Goal: Task Accomplishment & Management: Manage account settings

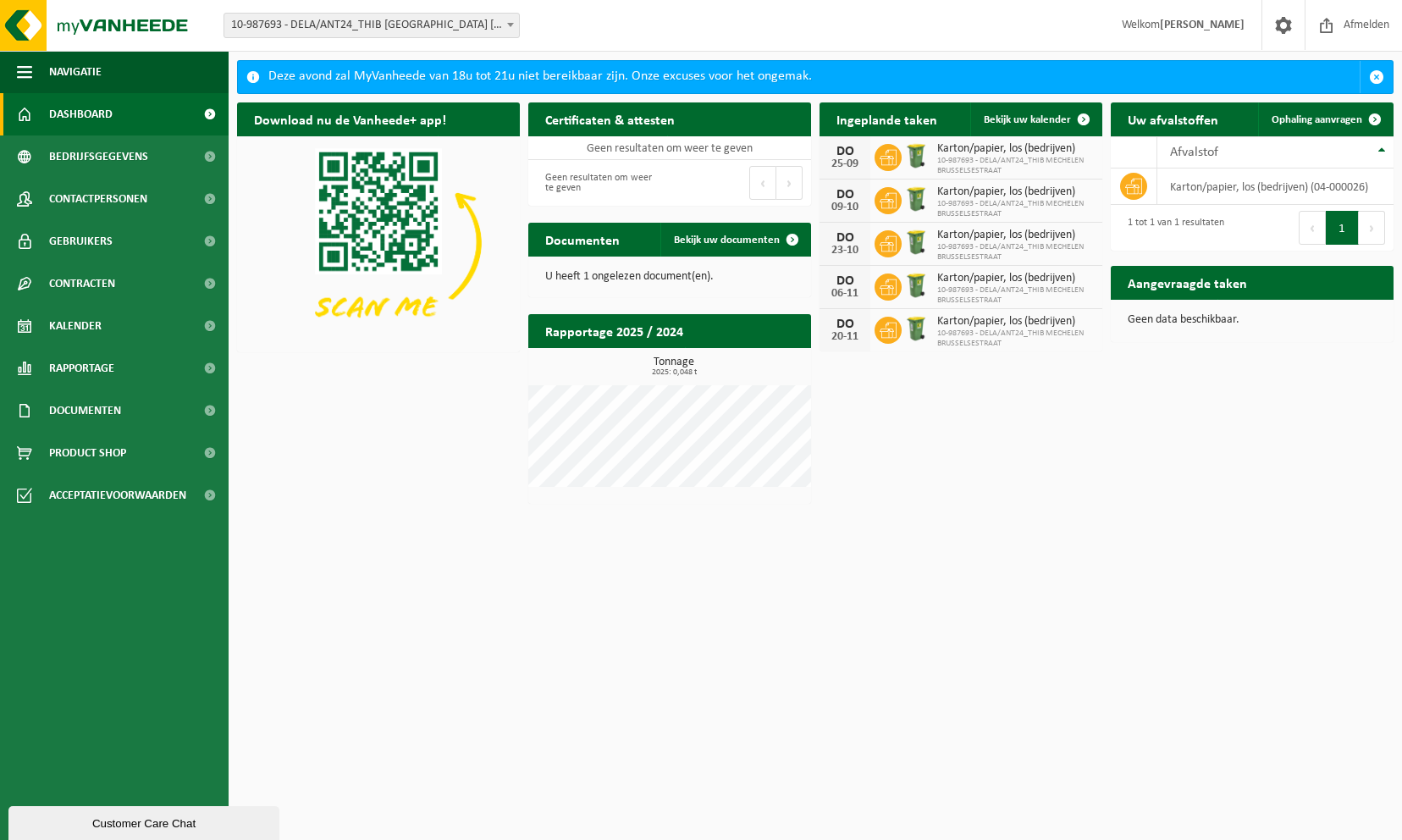
click at [968, 159] on span "10-987693 - DELA/ANT24_THIB MECHELEN BRUSSELSESTRAAT" at bounding box center [1015, 165] width 156 height 20
click at [944, 162] on span "10-987693 - DELA/ANT24_THIB MECHELEN BRUSSELSESTRAAT" at bounding box center [1015, 165] width 156 height 20
click at [110, 151] on span "Bedrijfsgegevens" at bounding box center [98, 156] width 99 height 43
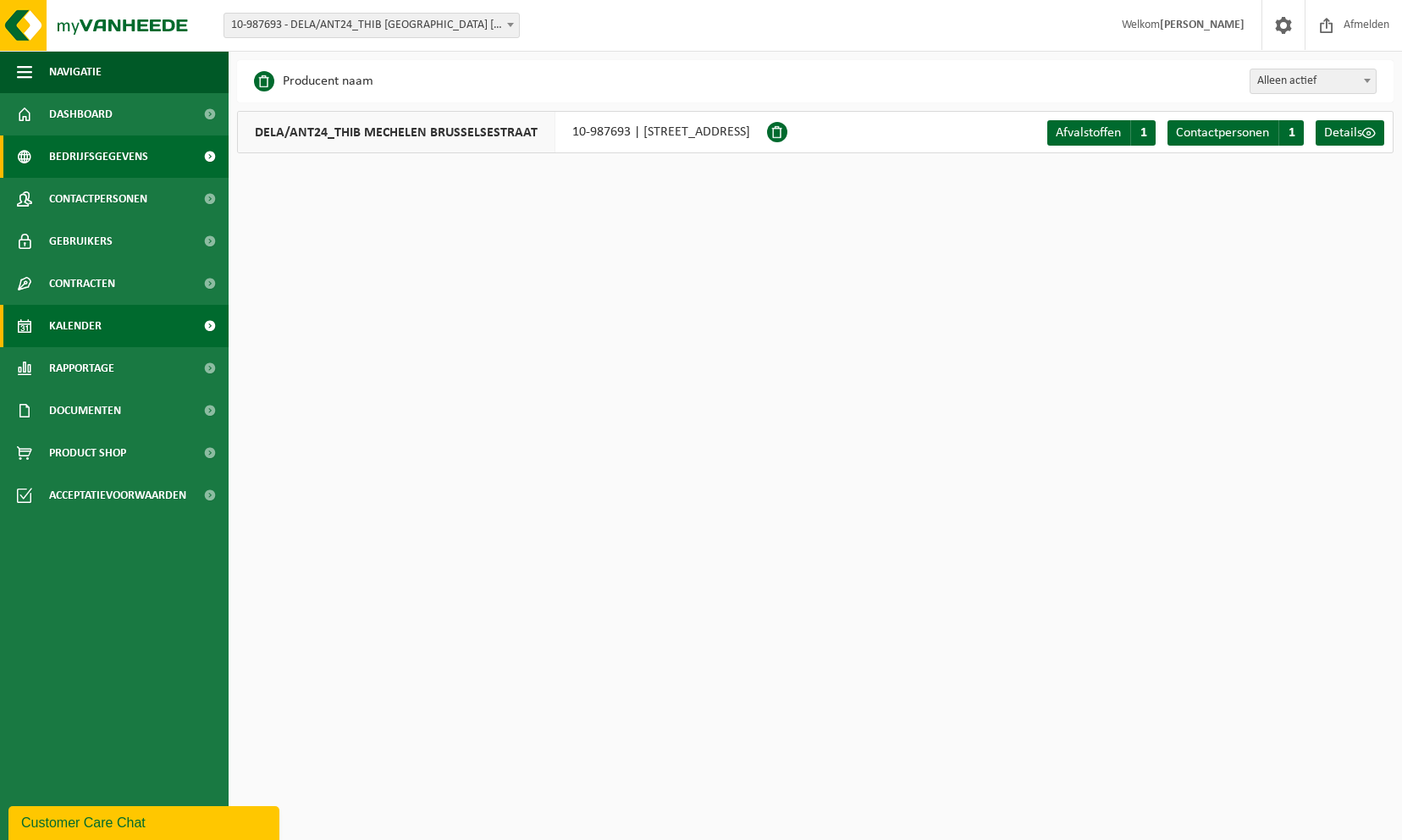
click at [92, 324] on span "Kalender" at bounding box center [75, 326] width 52 height 43
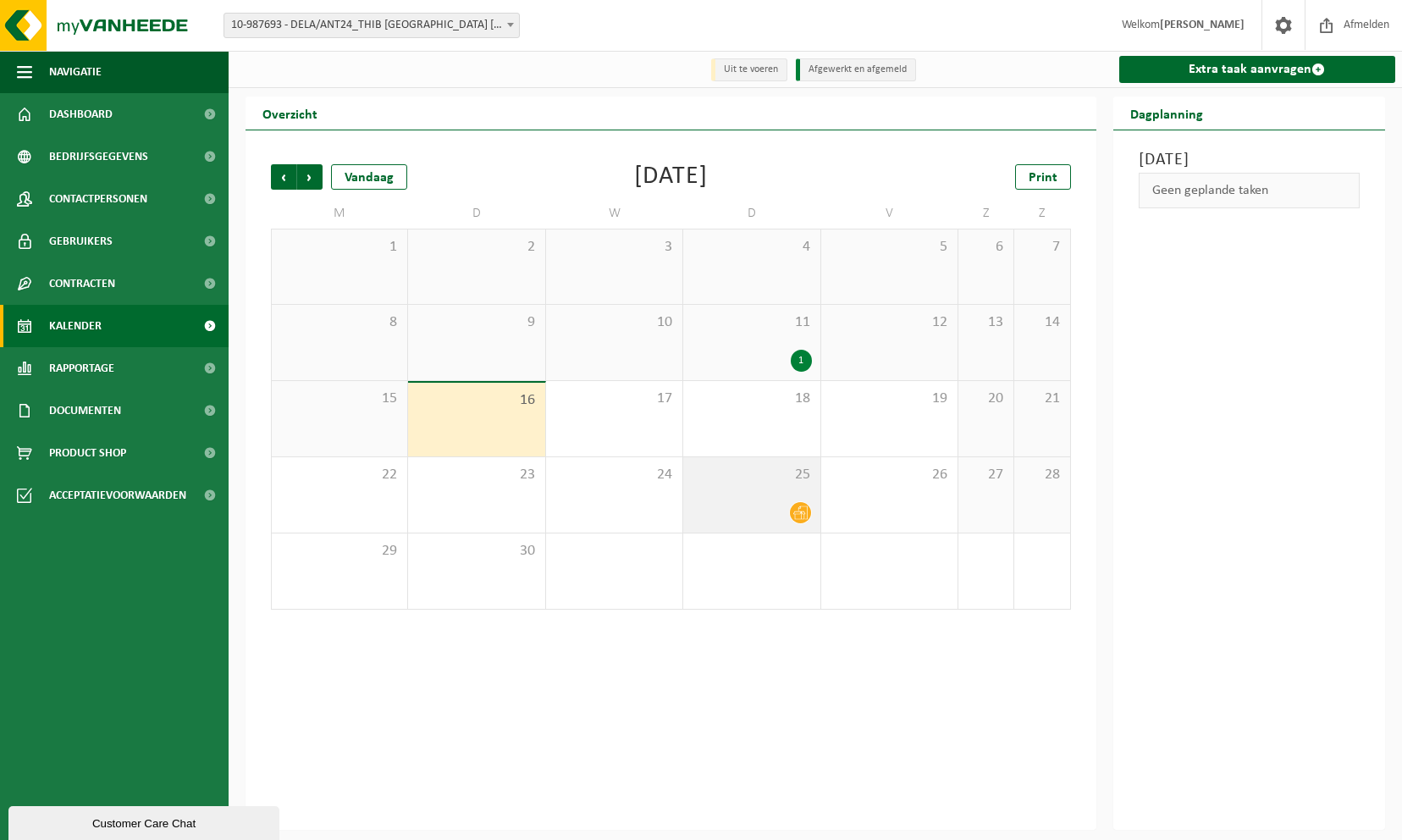
click at [755, 492] on div "25" at bounding box center [751, 494] width 136 height 76
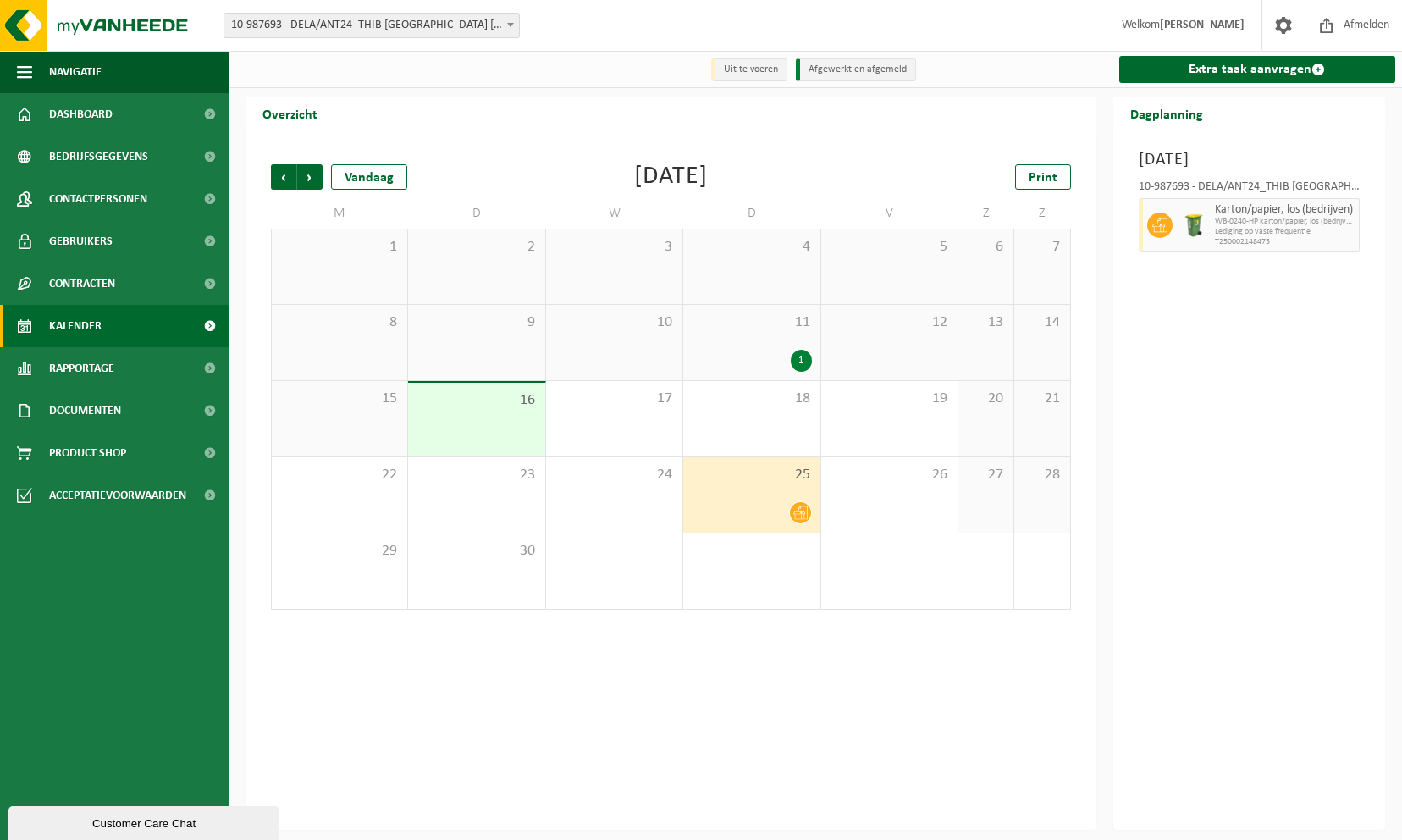
click at [397, 18] on span "10-987693 - DELA/ANT24_THIB [GEOGRAPHIC_DATA] [GEOGRAPHIC_DATA] - [GEOGRAPHIC_D…" at bounding box center [371, 25] width 294 height 24
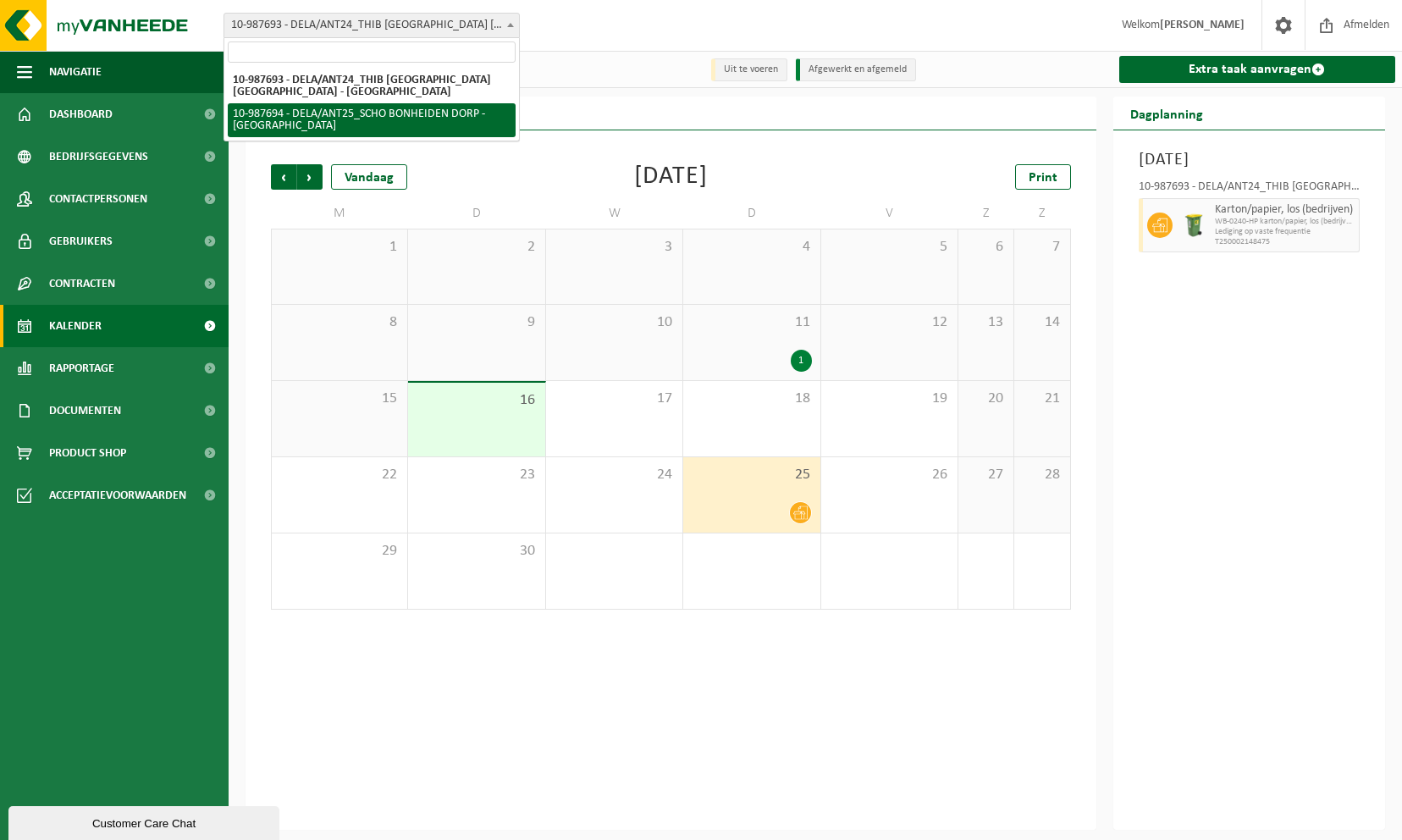
select select "167332"
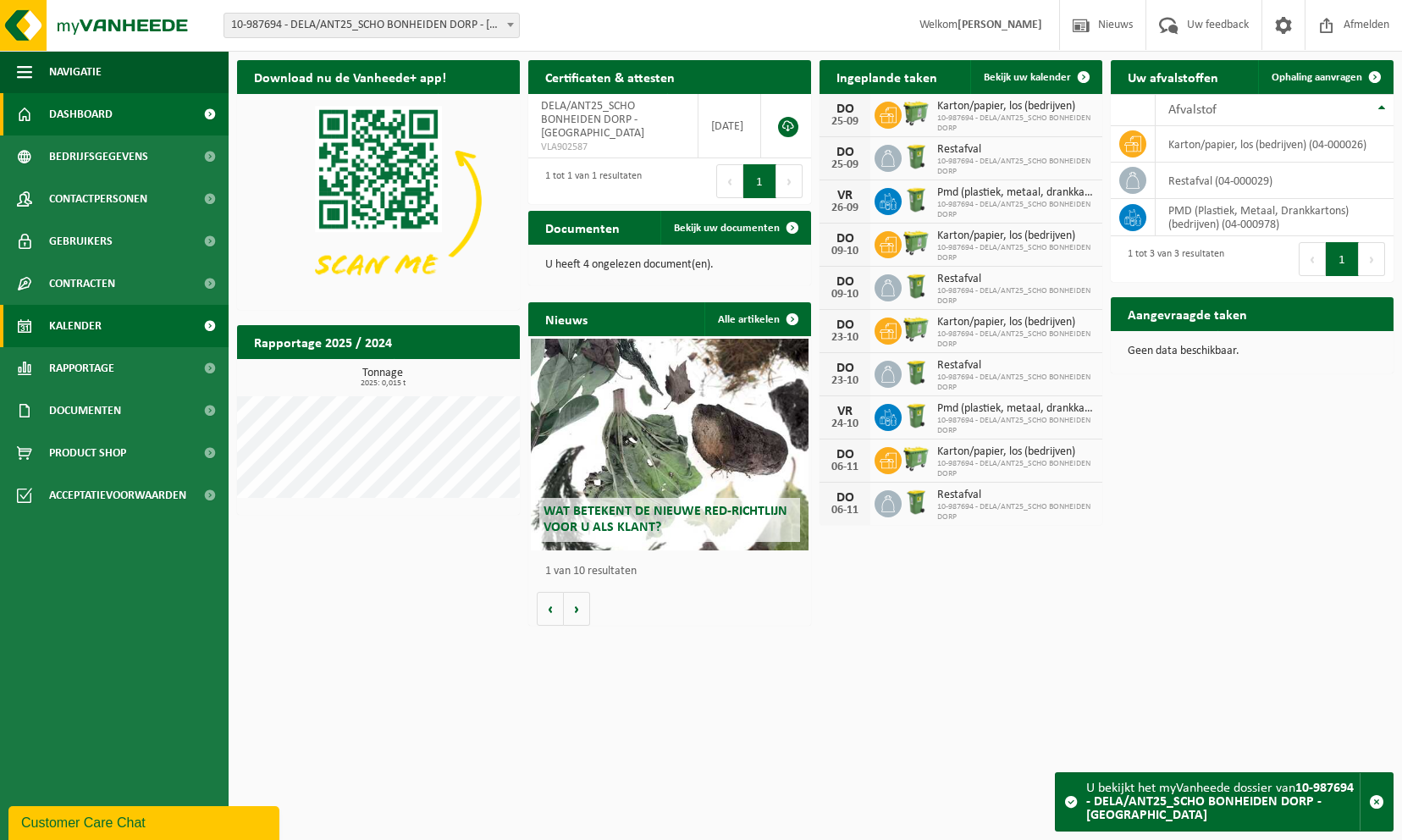
click at [81, 324] on span "Kalender" at bounding box center [75, 326] width 52 height 43
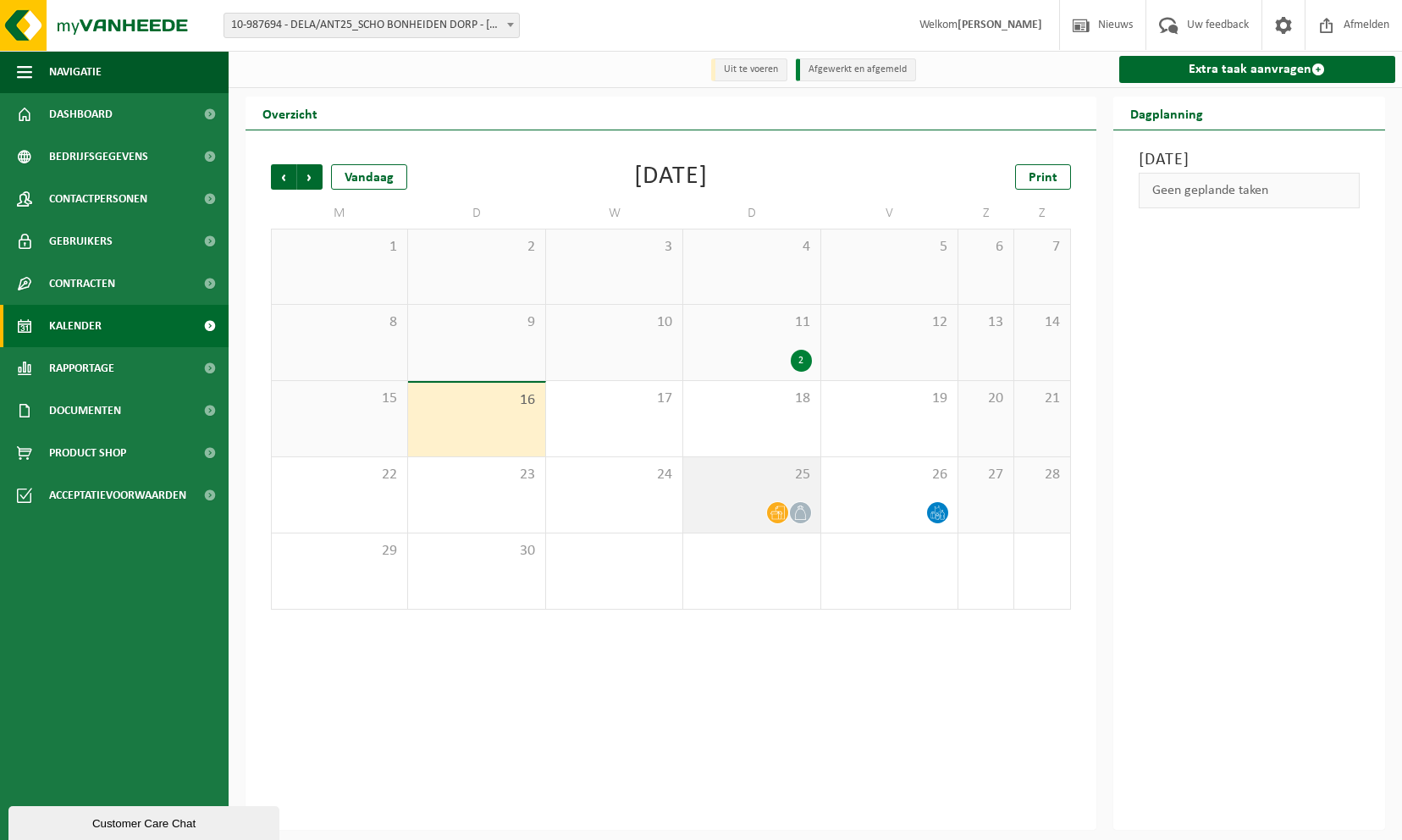
click at [765, 495] on div "25" at bounding box center [751, 494] width 136 height 76
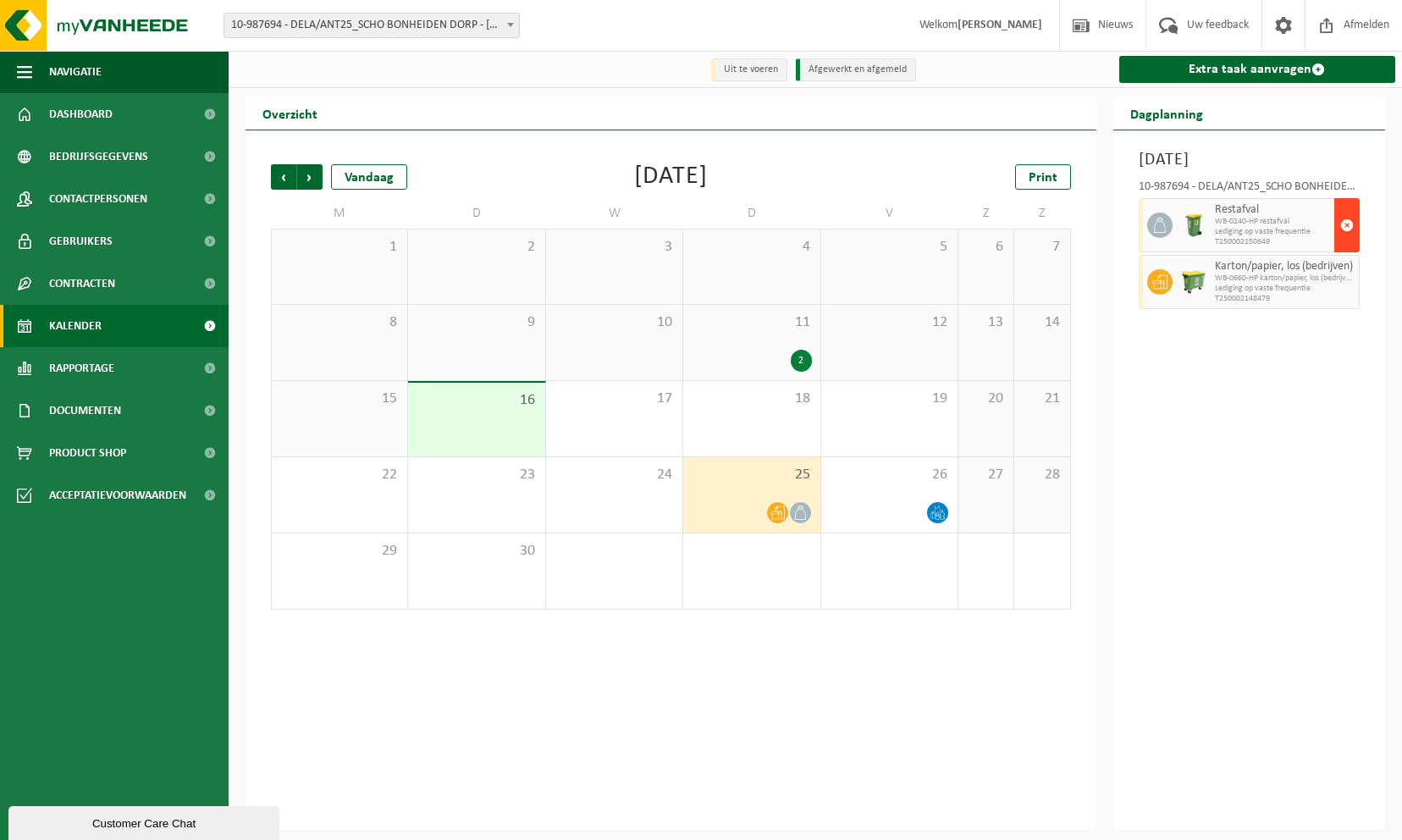
click at [1344, 242] on span "button" at bounding box center [1347, 225] width 13 height 34
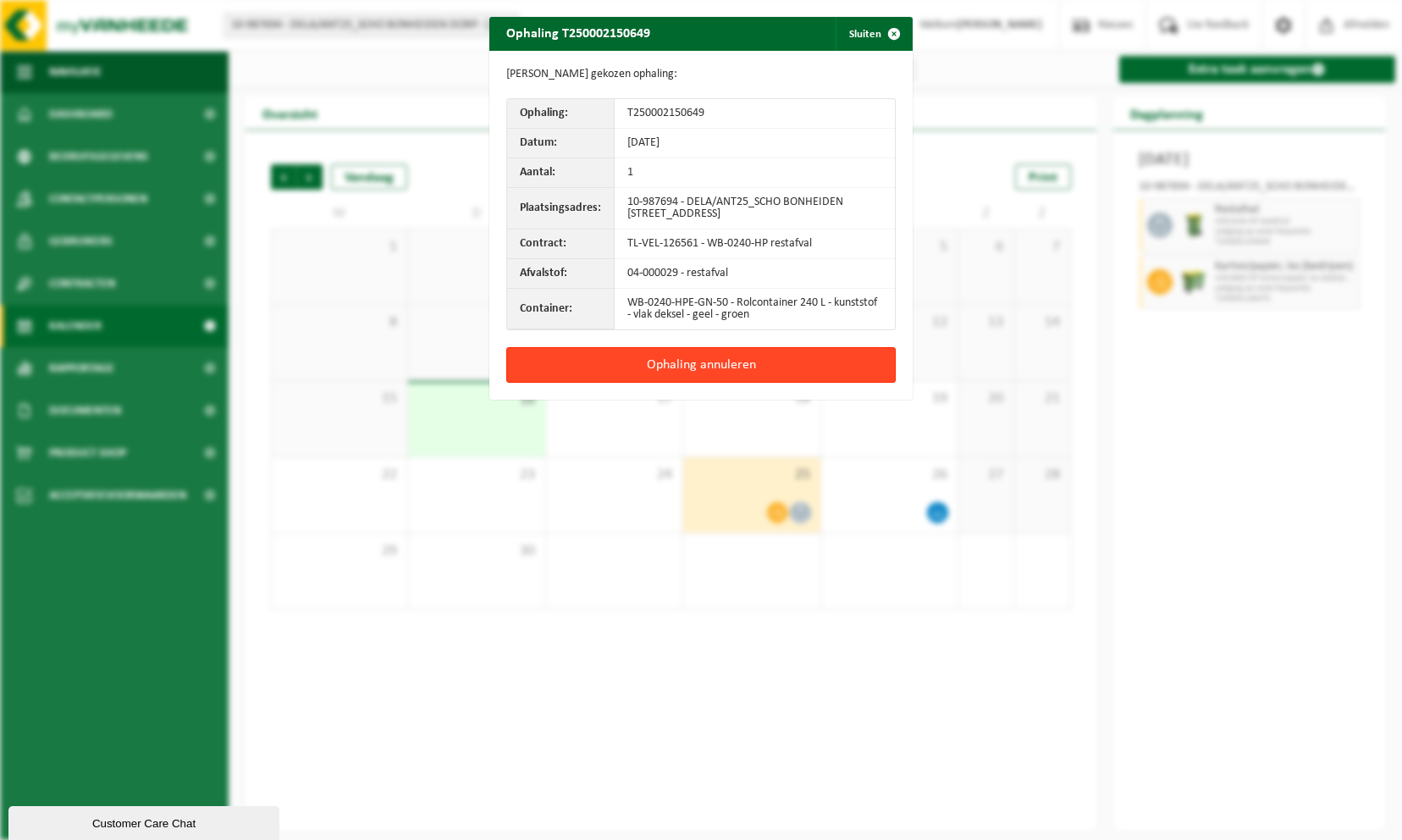
click at [711, 355] on button "Ophaling annuleren" at bounding box center [701, 364] width 389 height 36
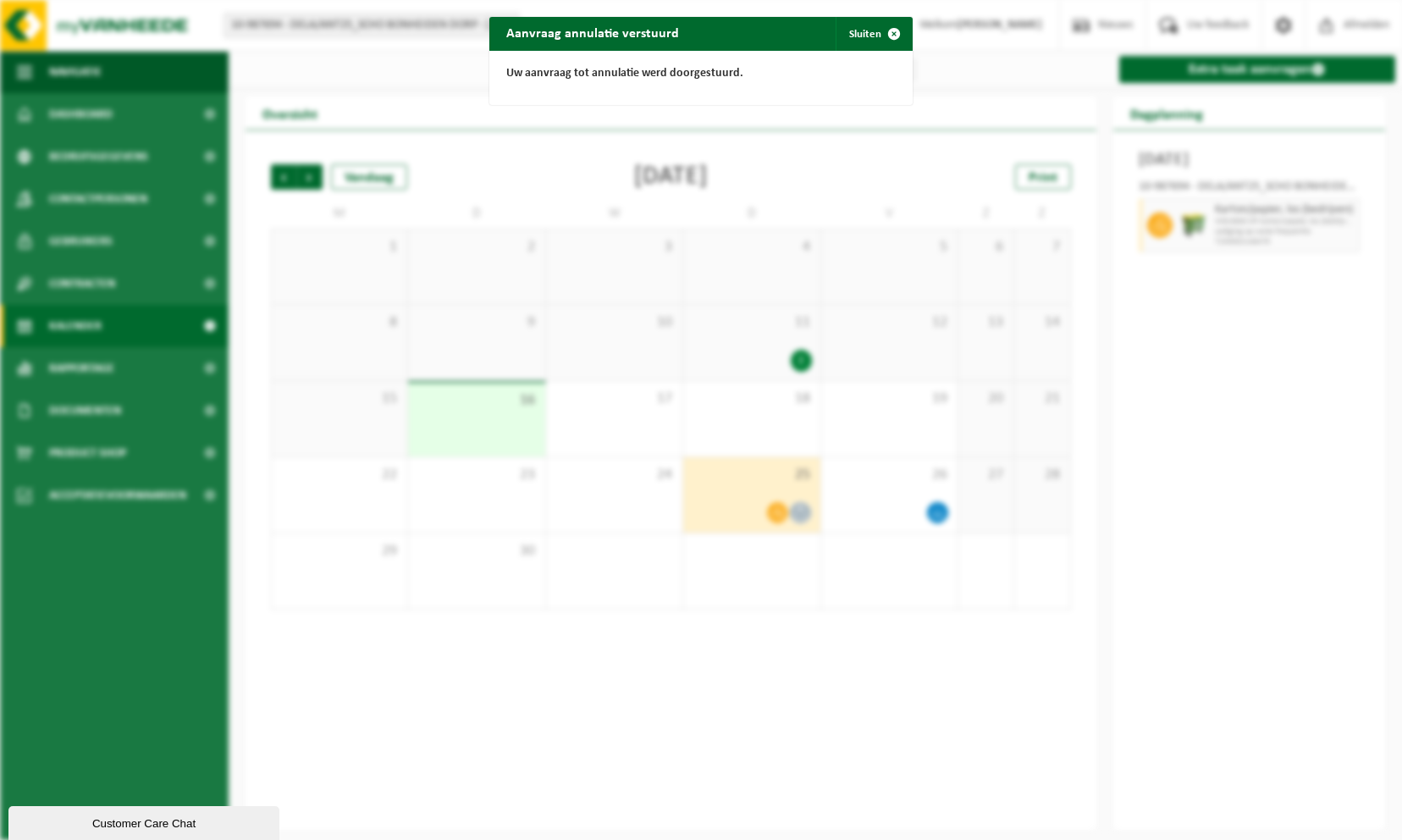
click at [1179, 346] on div "Aanvraag annulatie verstuurd Sluiten Uw aanvraag tot annulatie werd doorgestuur…" at bounding box center [701, 420] width 1402 height 840
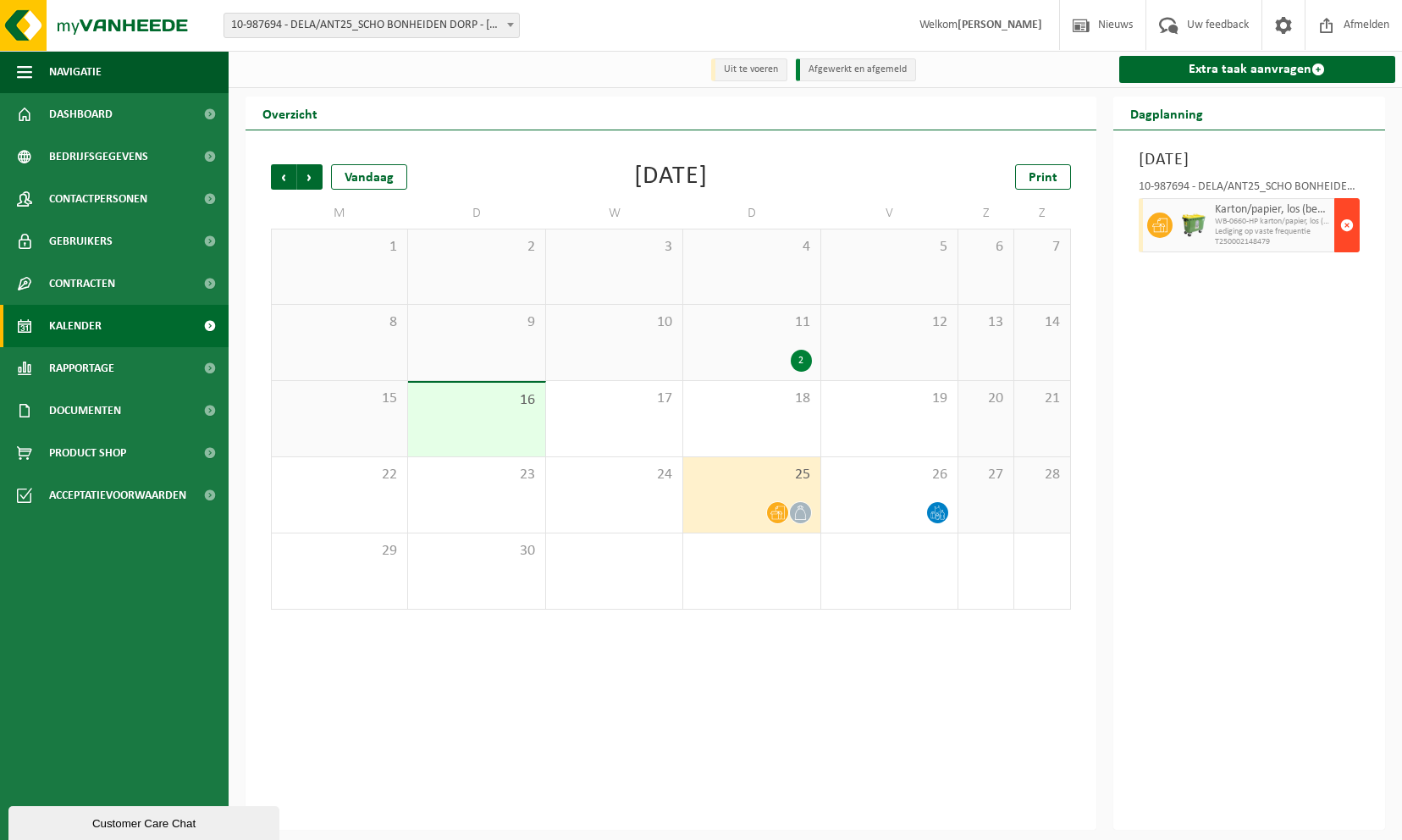
click at [1340, 252] on button "button" at bounding box center [1347, 225] width 26 height 54
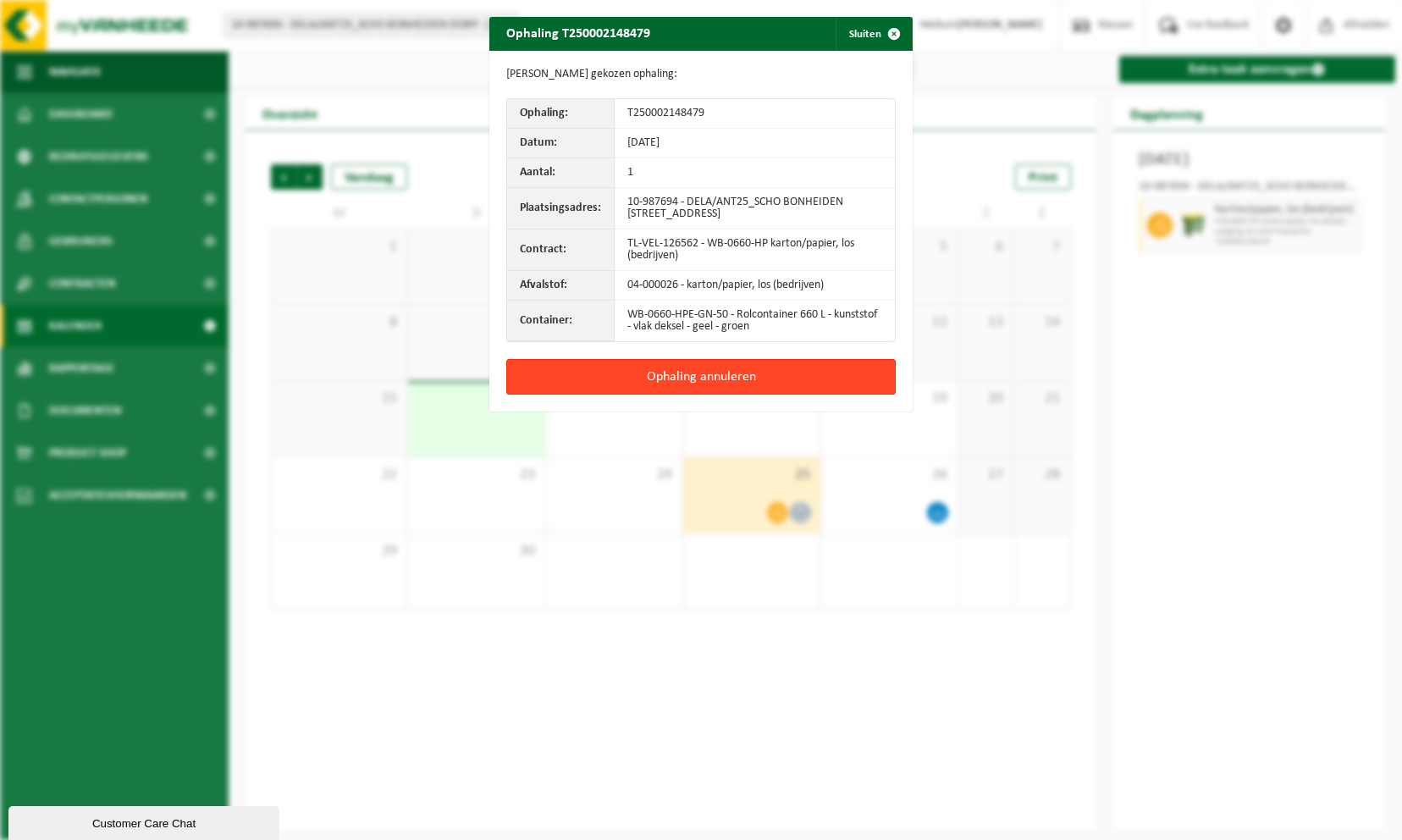
click at [714, 374] on button "Ophaling annuleren" at bounding box center [701, 377] width 389 height 36
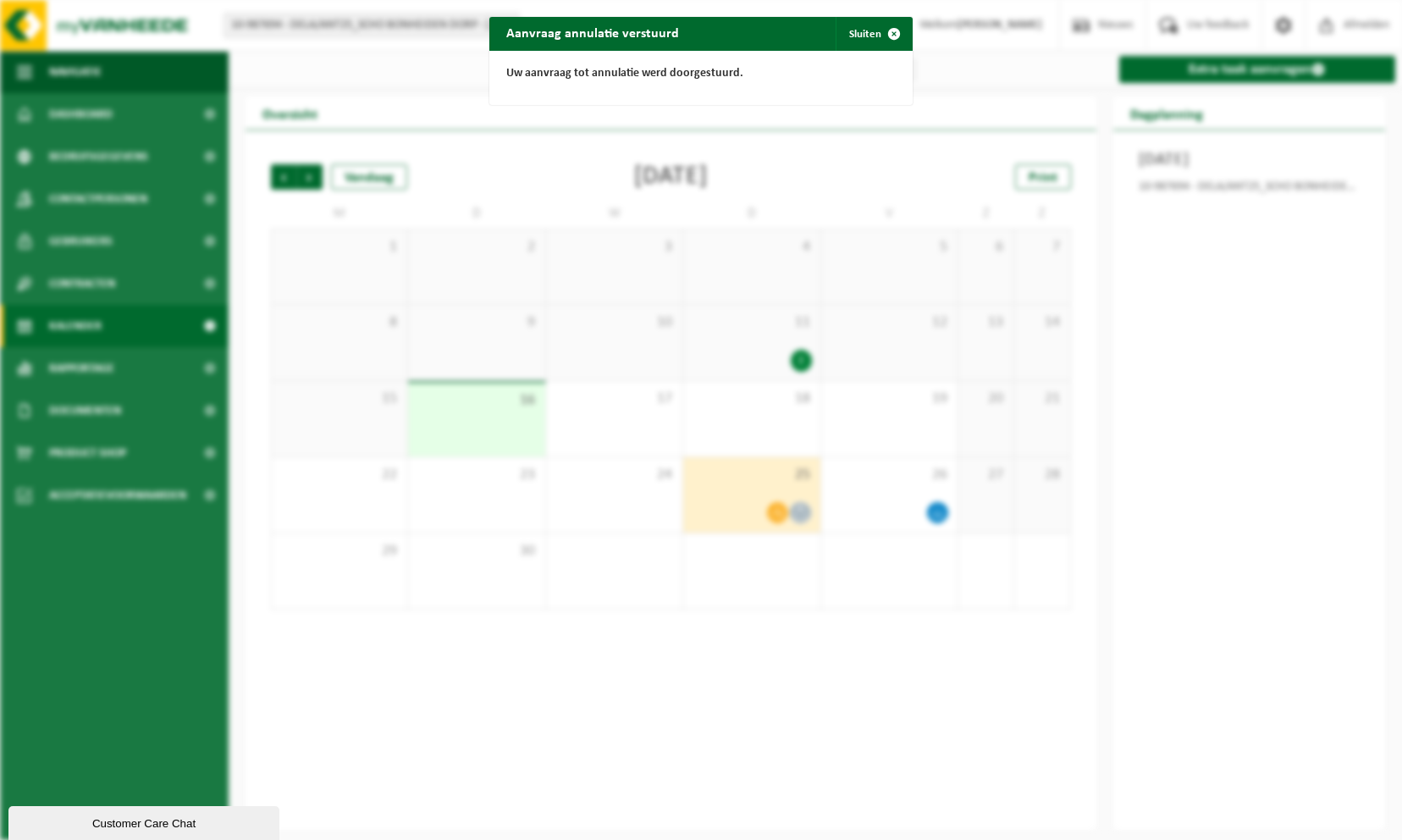
click at [1202, 515] on div "Aanvraag annulatie verstuurd Sluiten Uw aanvraag tot annulatie werd doorgestuur…" at bounding box center [701, 420] width 1402 height 840
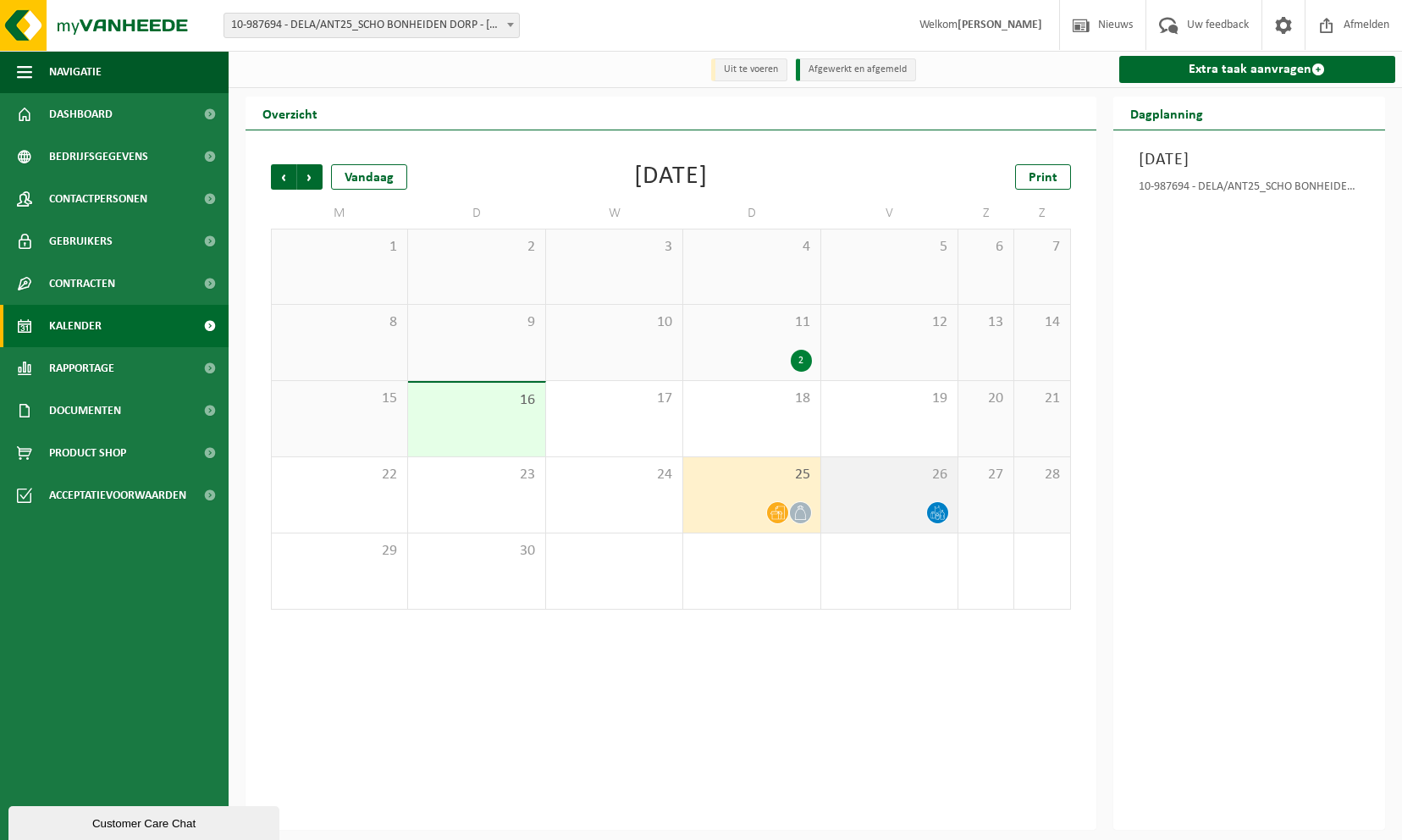
click at [932, 484] on span "26" at bounding box center [889, 475] width 119 height 19
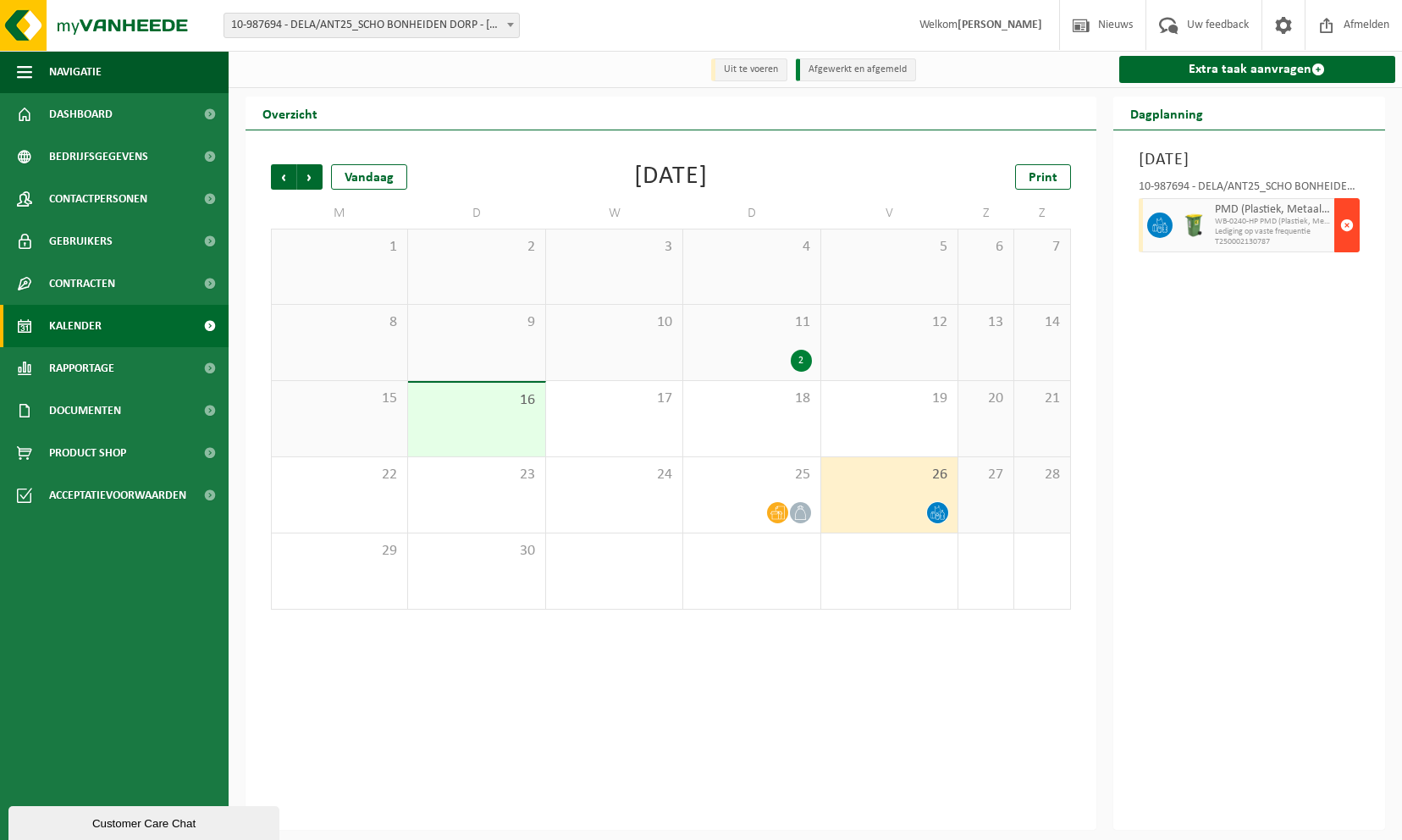
click at [1341, 219] on span "button" at bounding box center [1347, 225] width 13 height 34
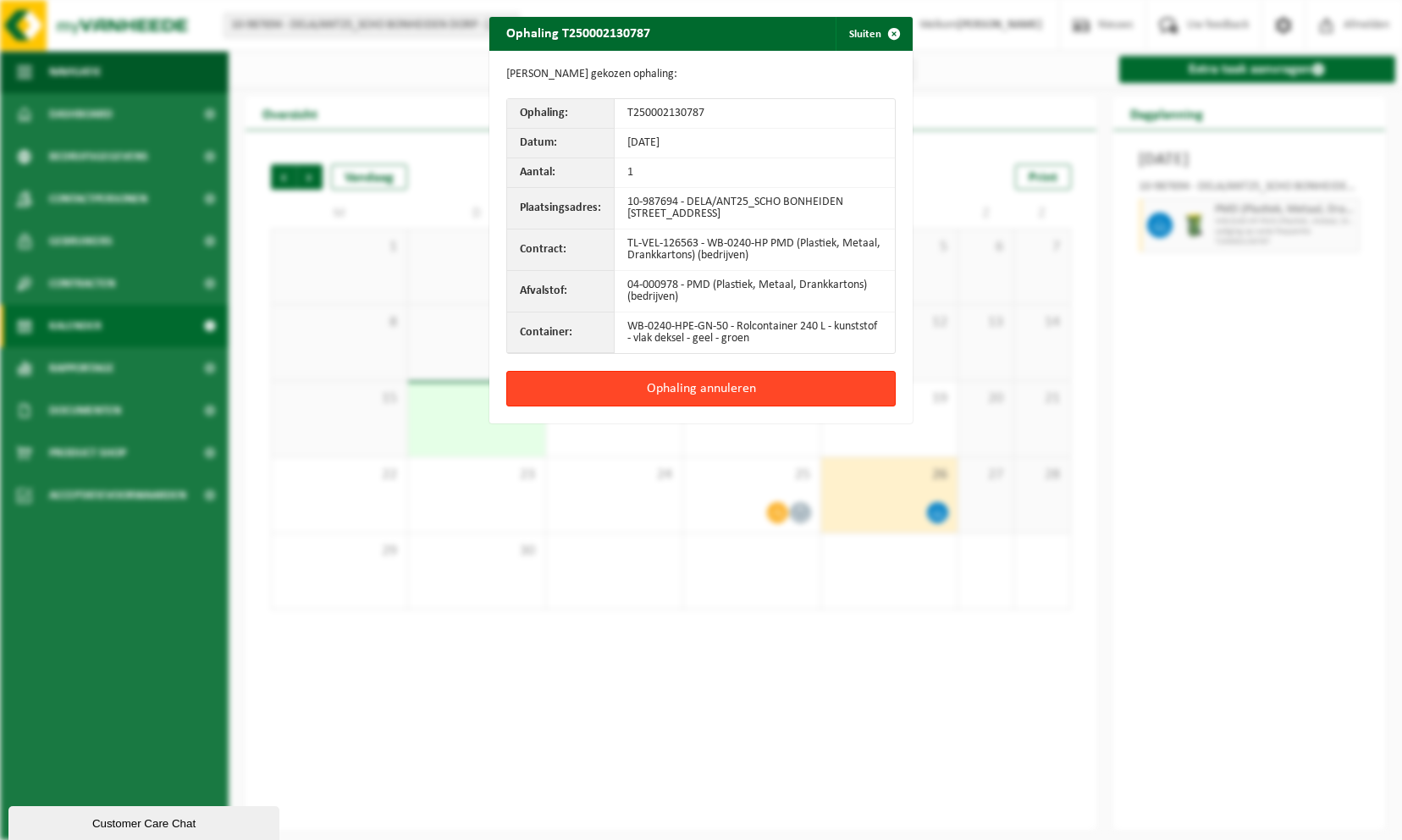
click at [739, 376] on button "Ophaling annuleren" at bounding box center [701, 388] width 389 height 36
